Goal: Transaction & Acquisition: Subscribe to service/newsletter

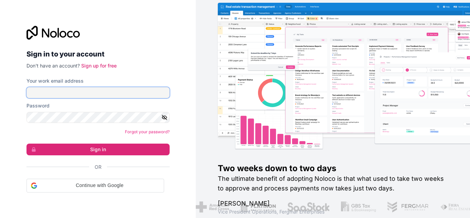
click at [89, 95] on input "Your work email address" at bounding box center [97, 92] width 143 height 11
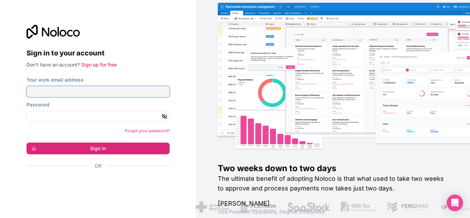
paste input "[EMAIL_ADDRESS][DOMAIN_NAME]"
type input "[EMAIL_ADDRESS][DOMAIN_NAME]"
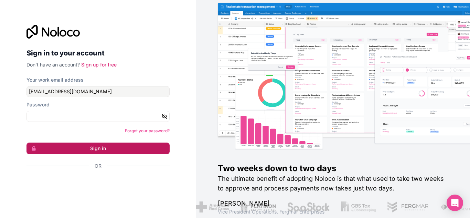
click at [94, 144] on button "Sign in" at bounding box center [97, 148] width 143 height 12
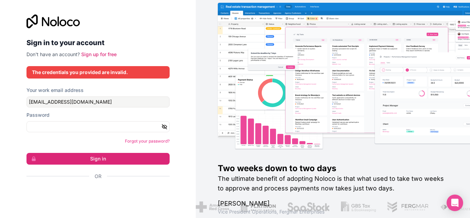
click at [94, 57] on p "Don't have an account? Sign up for free" at bounding box center [97, 54] width 143 height 7
click at [95, 56] on link "Sign up for free" at bounding box center [98, 54] width 35 height 6
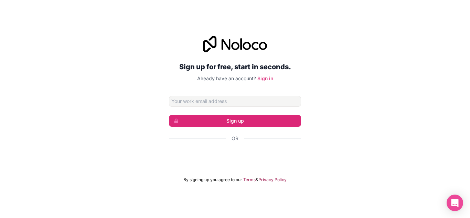
click at [227, 104] on input "Email address" at bounding box center [235, 101] width 132 height 11
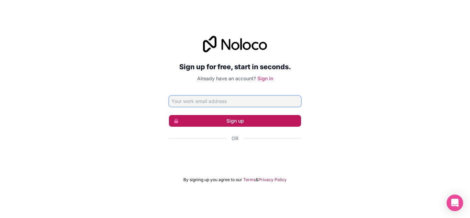
paste input "[EMAIL_ADDRESS][DOMAIN_NAME]"
type input "[EMAIL_ADDRESS][DOMAIN_NAME]"
click at [233, 117] on button "Sign up" at bounding box center [235, 121] width 132 height 12
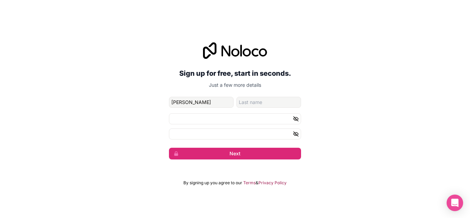
type input "[PERSON_NAME]"
click at [264, 97] on input "family-name" at bounding box center [268, 102] width 65 height 11
type input "Doe"
click at [215, 139] on form "[EMAIL_ADDRESS][DOMAIN_NAME] [PERSON_NAME] Next" at bounding box center [235, 128] width 132 height 63
click at [225, 152] on button "Next" at bounding box center [235, 154] width 132 height 12
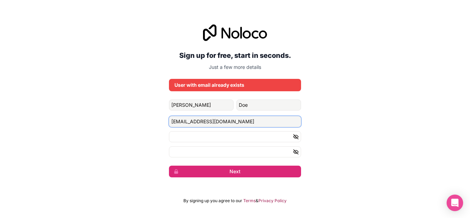
drag, startPoint x: 231, startPoint y: 117, endPoint x: 157, endPoint y: 124, distance: 73.9
click at [157, 124] on div "Sign up for free, start in seconds. Just a few more details User with email alr…" at bounding box center [235, 101] width 470 height 172
paste input "[EMAIL_ADDRESS][DOMAIN_NAME]"
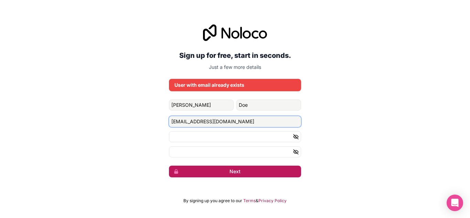
type input "[EMAIL_ADDRESS][DOMAIN_NAME]"
click at [226, 176] on button "Next" at bounding box center [235, 171] width 132 height 12
